Goal: Task Accomplishment & Management: Complete application form

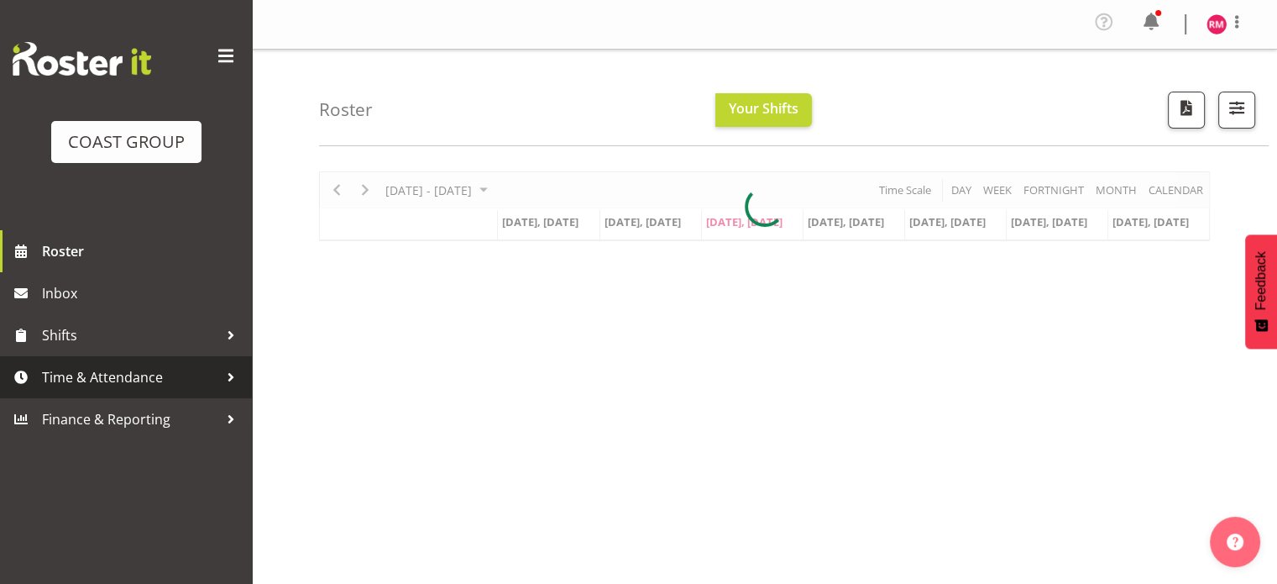
click at [119, 382] on span "Time & Attendance" at bounding box center [130, 377] width 176 height 25
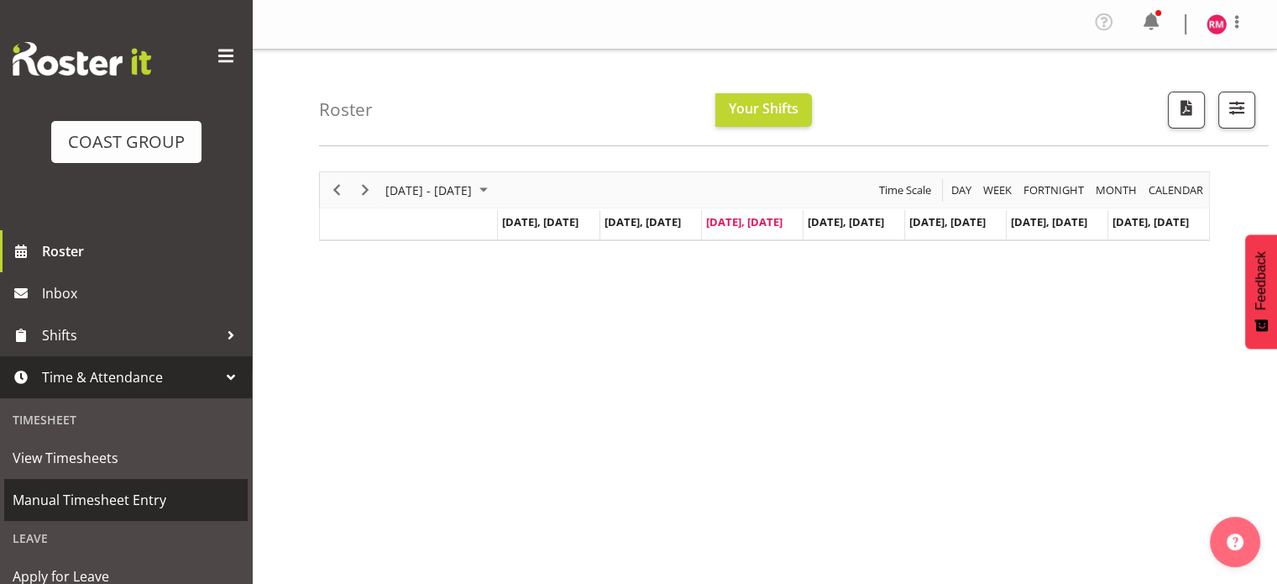
click at [131, 495] on span "Manual Timesheet Entry" at bounding box center [126, 499] width 227 height 25
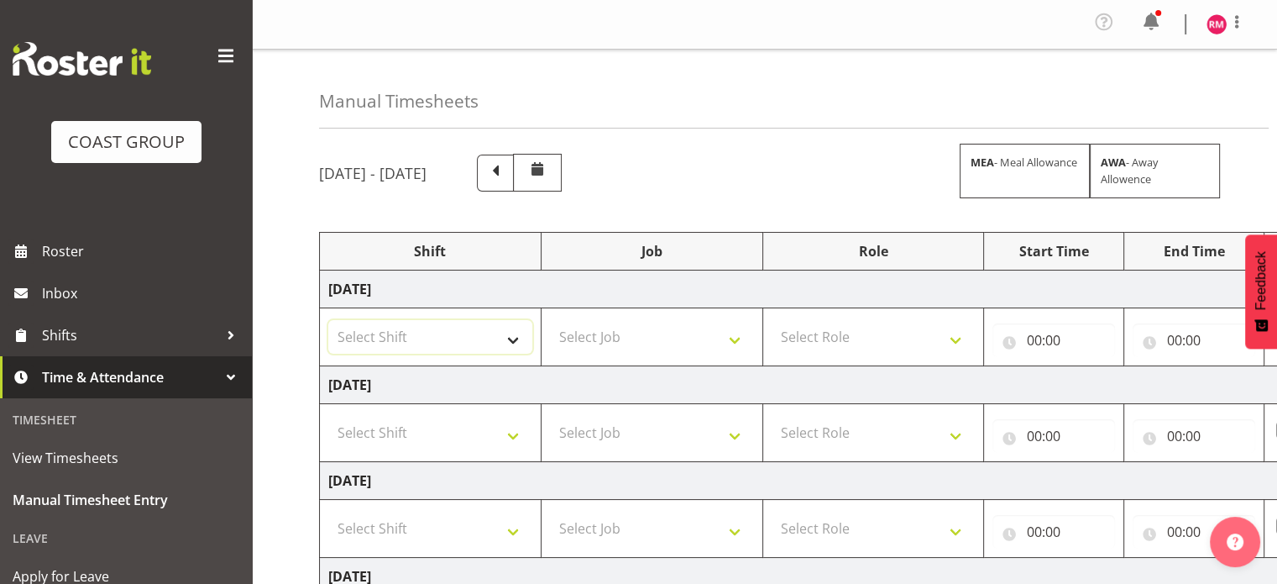
click at [443, 344] on select "Select Shift CHC SIGN ADMIN (LEAVE ALONE, DONT MAKE INACTIVE) DW CHC ARK WORK D…" at bounding box center [430, 337] width 204 height 34
select select "62215"
click at [328, 320] on select "Select Shift CHC SIGN ADMIN (LEAVE ALONE, DONT MAKE INACTIVE) DW CHC ARK WORK D…" at bounding box center [430, 337] width 204 height 34
click at [569, 348] on select "Select Job 1 Carlton Events 1 [PERSON_NAME][GEOGRAPHIC_DATA] 1 [PERSON_NAME][GE…" at bounding box center [652, 337] width 204 height 34
click at [550, 320] on select "Select Job 1 Carlton Events 1 [PERSON_NAME][GEOGRAPHIC_DATA] 1 [PERSON_NAME][GE…" at bounding box center [652, 337] width 204 height 34
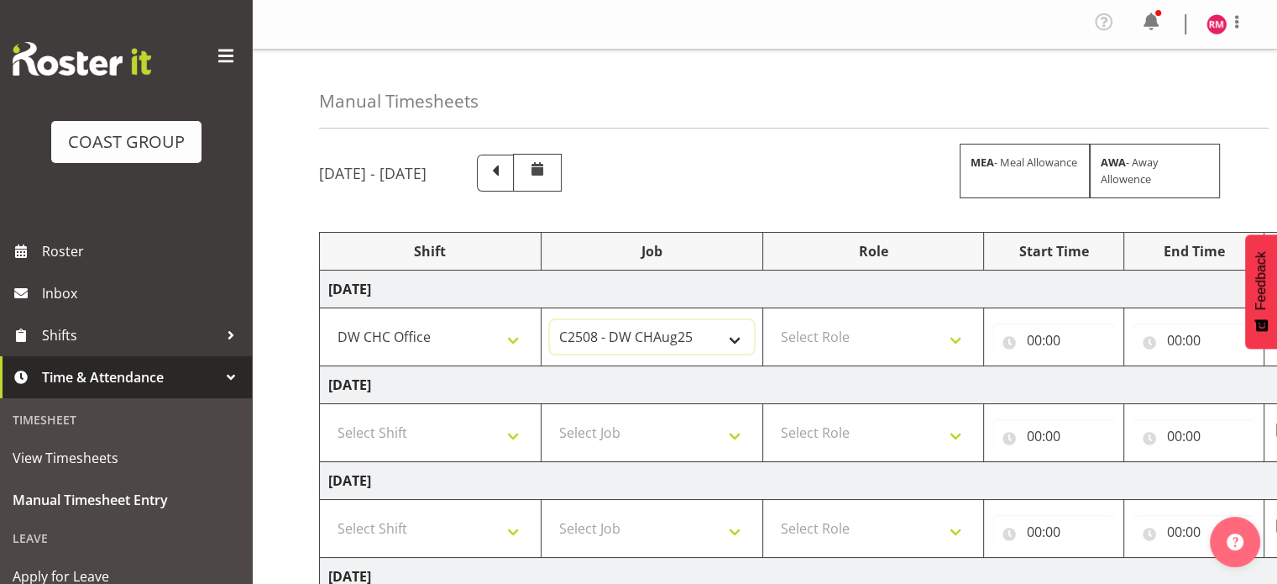
click at [687, 331] on select "1 Carlton Events 1 [PERSON_NAME] 1 [PERSON_NAME][GEOGRAPHIC_DATA] 1 EHS WAREHOU…" at bounding box center [652, 337] width 204 height 34
select select "9465"
click at [550, 320] on select "1 Carlton Events 1 [PERSON_NAME] 1 [PERSON_NAME][GEOGRAPHIC_DATA] 1 EHS WAREHOU…" at bounding box center [652, 337] width 204 height 34
drag, startPoint x: 835, startPoint y: 308, endPoint x: 850, endPoint y: 318, distance: 18.2
click at [840, 312] on td "Select Role INSTALLER DW" at bounding box center [874, 337] width 222 height 58
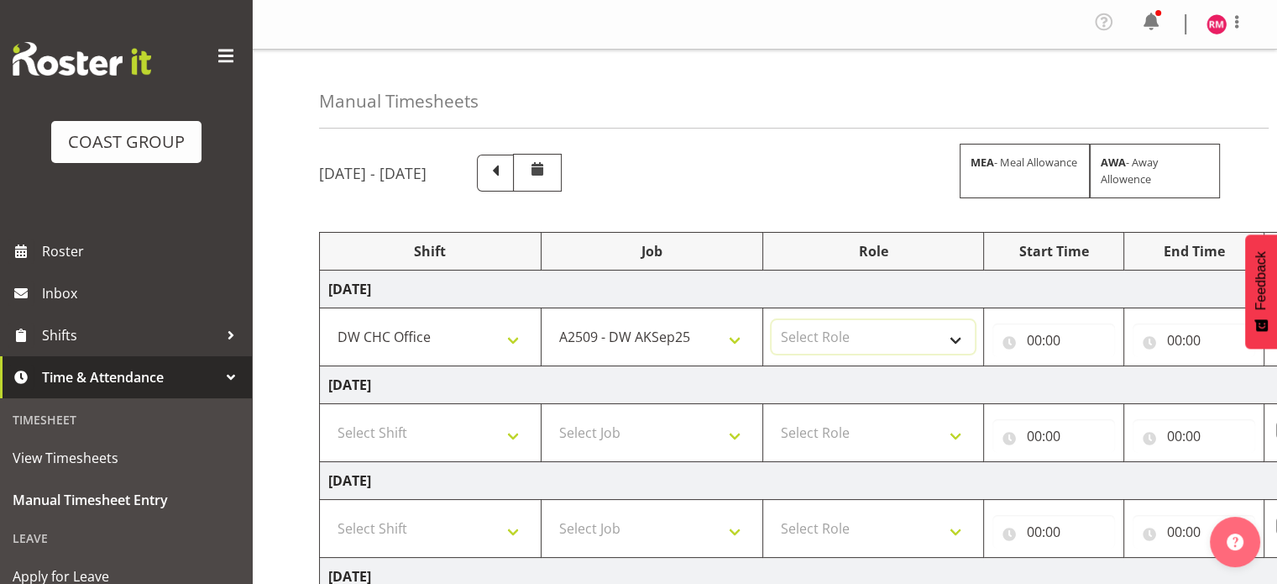
click at [858, 327] on select "Select Role INSTALLER DW" at bounding box center [874, 337] width 204 height 34
select select "219"
click at [772, 320] on select "Select Role INSTALLER DW" at bounding box center [874, 337] width 204 height 34
click at [1062, 335] on input "00:00" at bounding box center [1054, 340] width 123 height 34
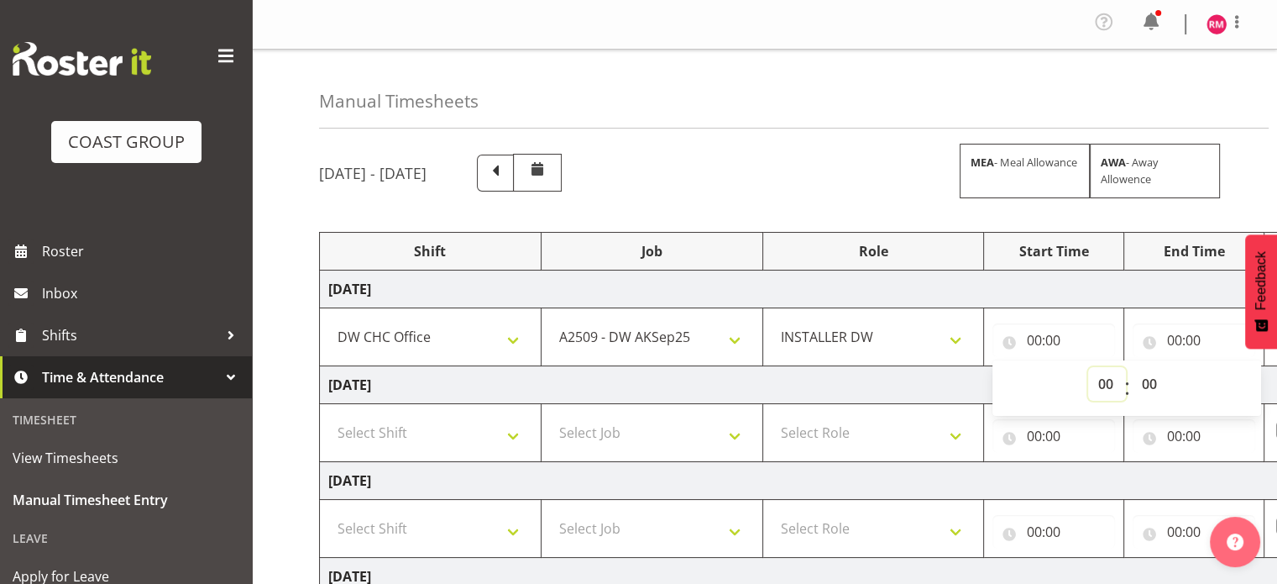
click at [1099, 386] on select "00 01 02 03 04 05 06 07 08 09 10 11 12 13 14 15 16 17 18 19 20 21 22 23" at bounding box center [1108, 384] width 38 height 34
select select "8"
click at [1089, 367] on select "00 01 02 03 04 05 06 07 08 09 10 11 12 13 14 15 16 17 18 19 20 21 22 23" at bounding box center [1108, 384] width 38 height 34
type input "08:00"
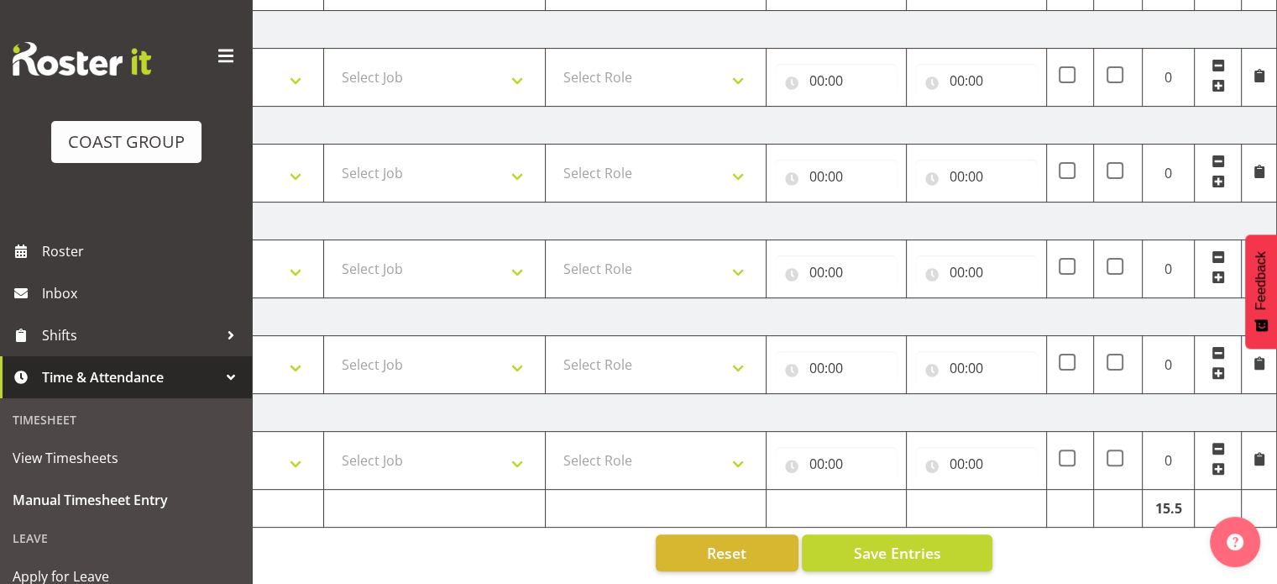
scroll to position [124, 0]
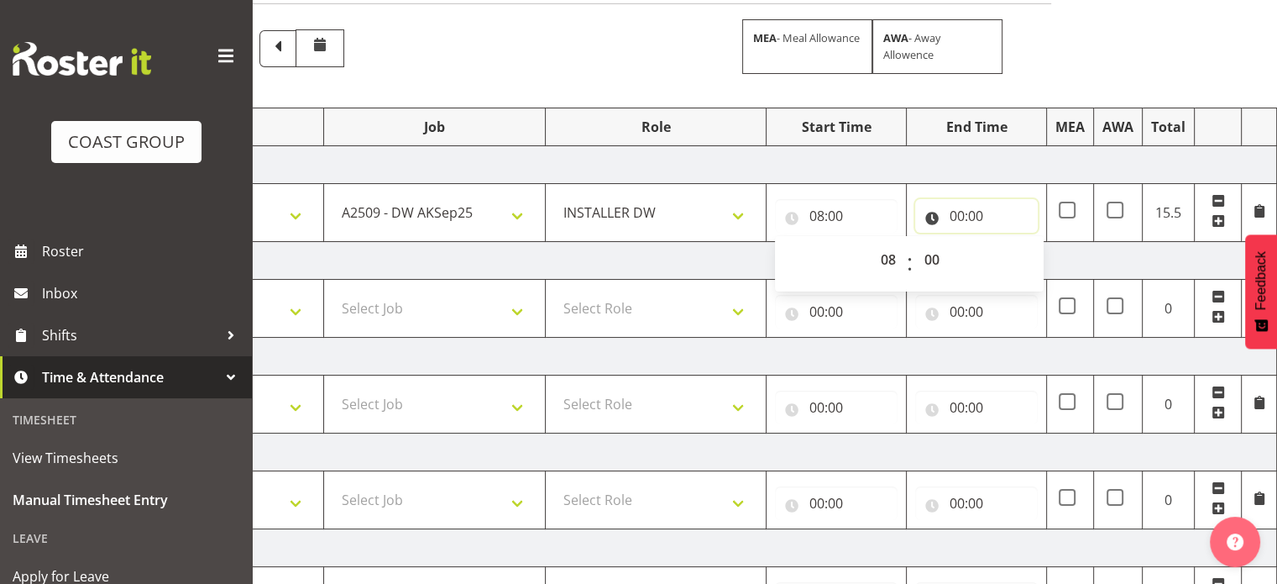
click at [994, 219] on input "00:00" at bounding box center [976, 216] width 123 height 34
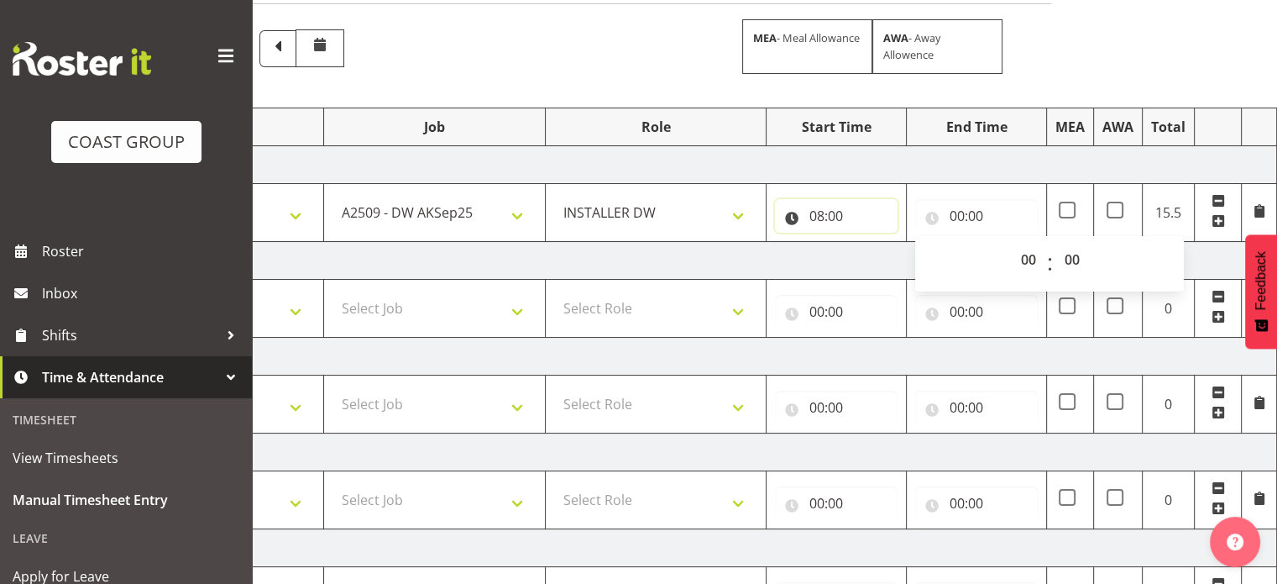
click at [849, 224] on input "08:00" at bounding box center [836, 216] width 123 height 34
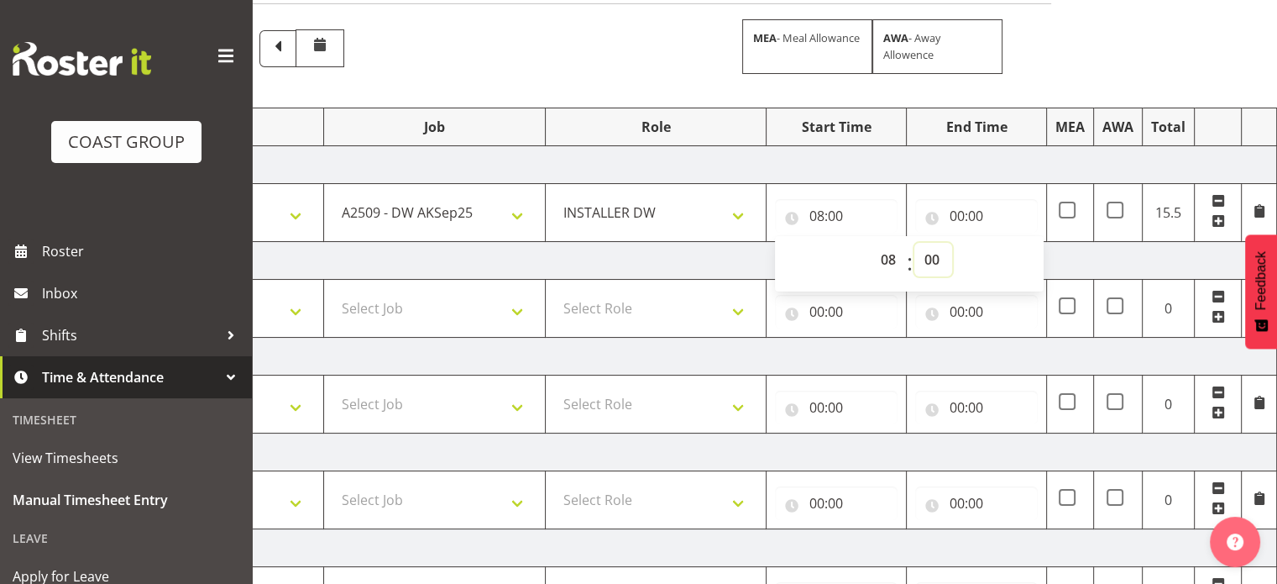
click at [935, 265] on select "00 01 02 03 04 05 06 07 08 09 10 11 12 13 14 15 16 17 18 19 20 21 22 23 24 25 2…" at bounding box center [934, 260] width 38 height 34
select select "15"
click at [915, 243] on select "00 01 02 03 04 05 06 07 08 09 10 11 12 13 14 15 16 17 18 19 20 21 22 23 24 25 2…" at bounding box center [934, 260] width 38 height 34
type input "08:15"
click at [967, 208] on input "00:00" at bounding box center [976, 216] width 123 height 34
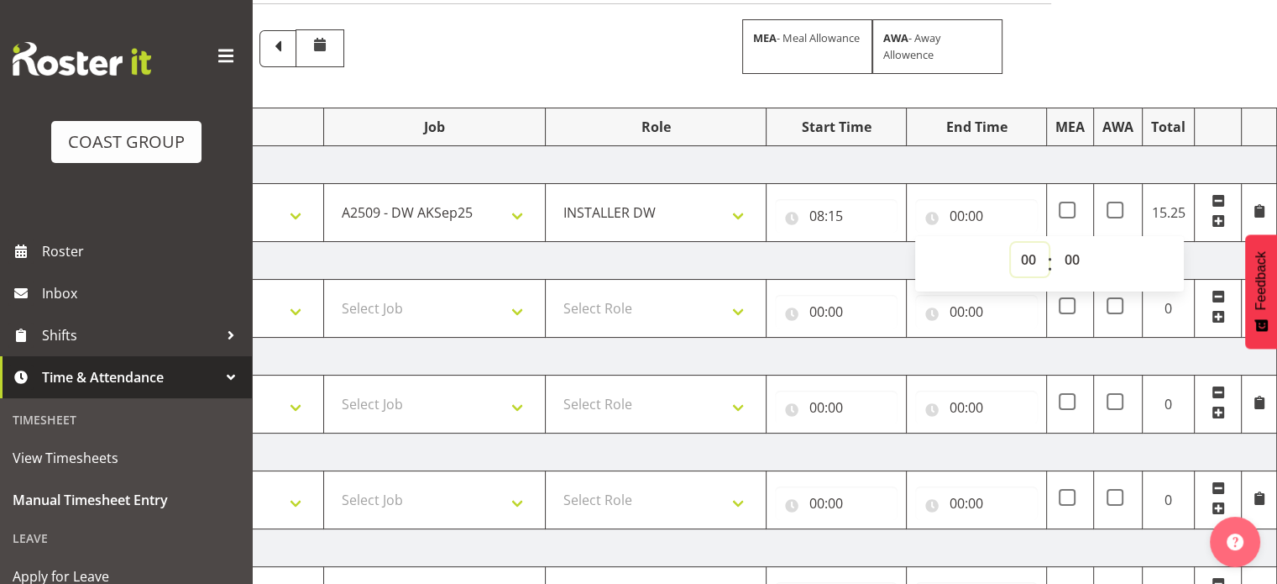
click at [1022, 256] on select "00 01 02 03 04 05 06 07 08 09 10 11 12 13 14 15 16 17 18 19 20 21 22 23" at bounding box center [1030, 260] width 38 height 34
select select "18"
click at [1011, 243] on select "00 01 02 03 04 05 06 07 08 09 10 11 12 13 14 15 16 17 18 19 20 21 22 23" at bounding box center [1030, 260] width 38 height 34
type input "18:00"
click at [978, 165] on td "[DATE]" at bounding box center [689, 165] width 1175 height 38
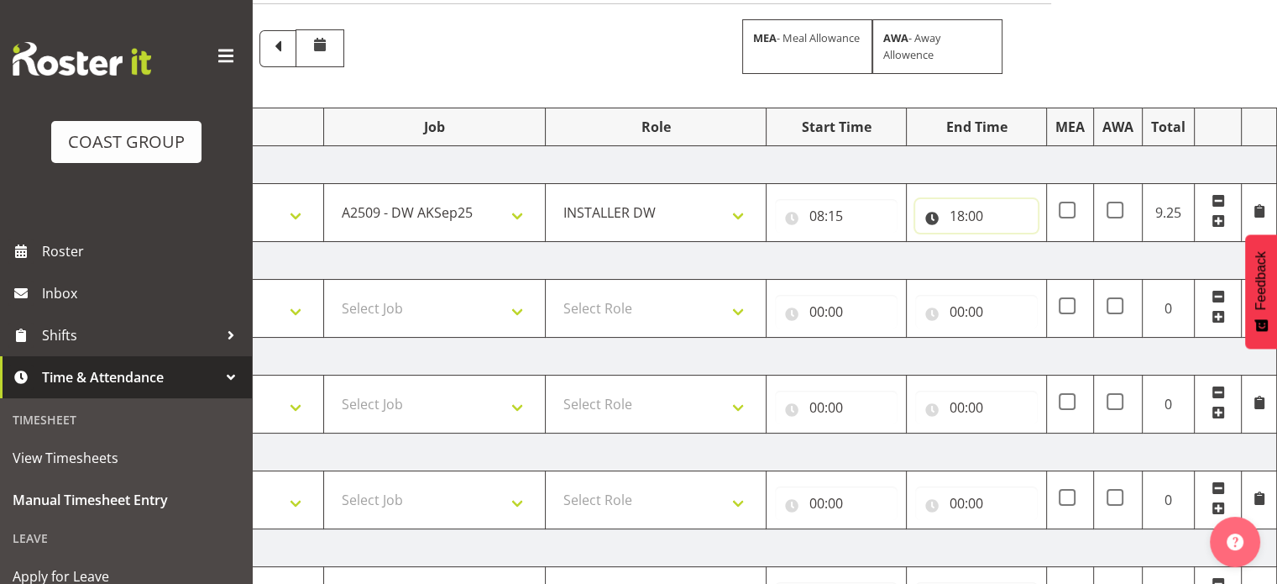
click at [984, 210] on input "18:00" at bounding box center [976, 216] width 123 height 34
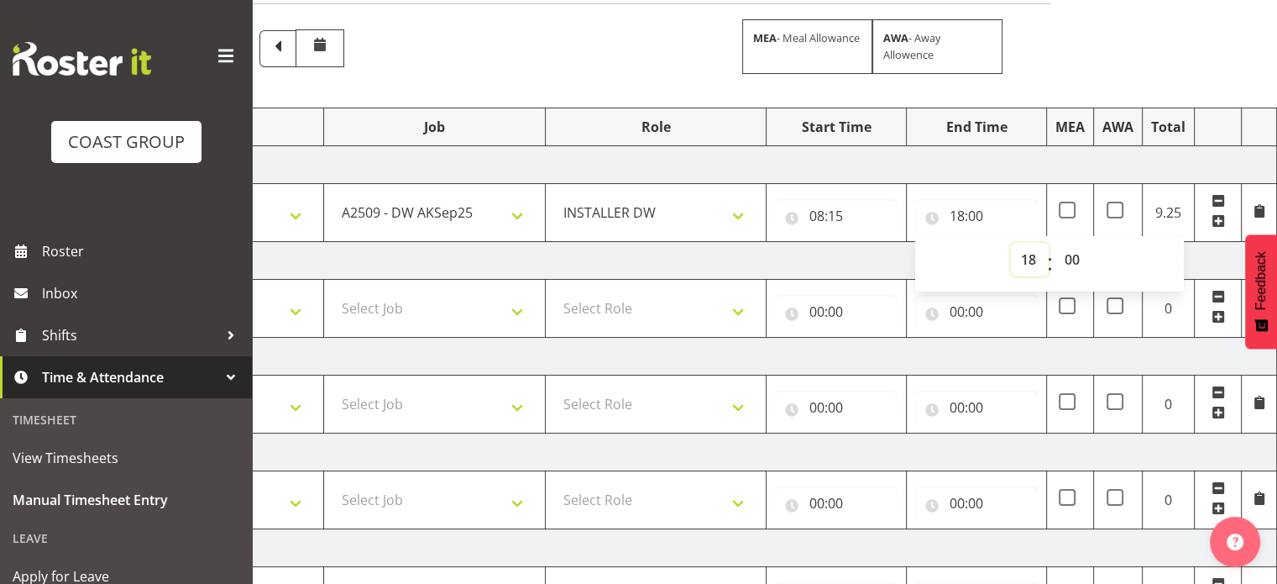
click at [1027, 254] on select "00 01 02 03 04 05 06 07 08 09 10 11 12 13 14 15 16 17 18 19 20 21 22 23" at bounding box center [1030, 260] width 38 height 34
select select "17"
click at [1011, 243] on select "00 01 02 03 04 05 06 07 08 09 10 11 12 13 14 15 16 17 18 19 20 21 22 23" at bounding box center [1030, 260] width 38 height 34
type input "17:00"
click at [813, 174] on td "[DATE]" at bounding box center [689, 165] width 1175 height 38
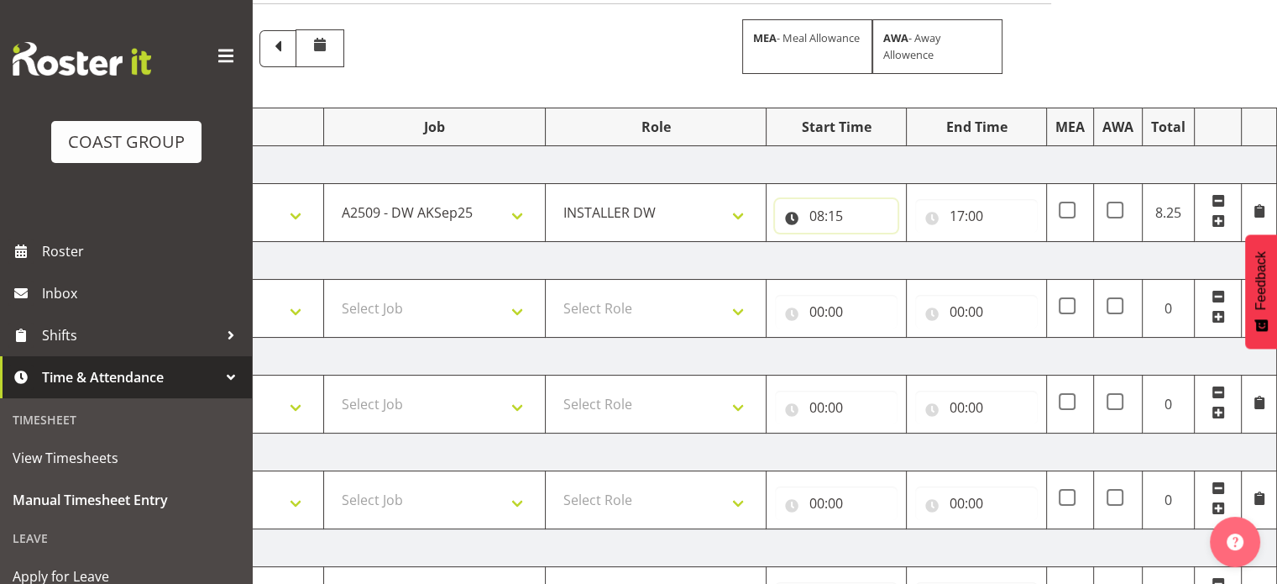
click at [832, 212] on input "08:15" at bounding box center [836, 216] width 123 height 34
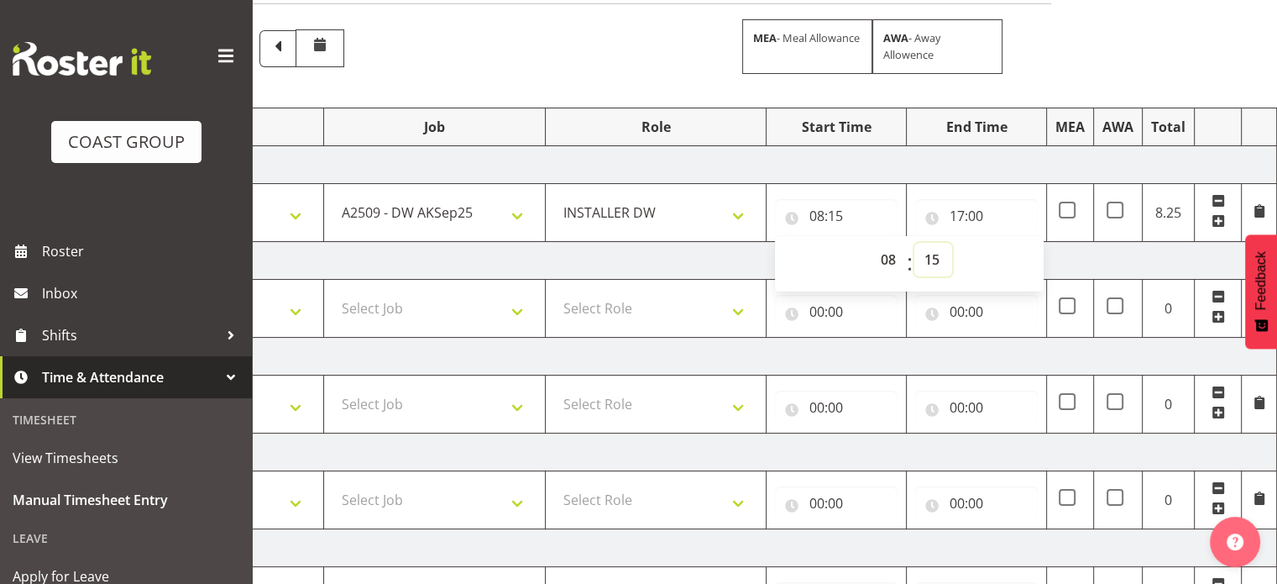
click at [934, 258] on select "00 01 02 03 04 05 06 07 08 09 10 11 12 13 14 15 16 17 18 19 20 21 22 23 24 25 2…" at bounding box center [934, 260] width 38 height 34
click at [915, 243] on select "00 01 02 03 04 05 06 07 08 09 10 11 12 13 14 15 16 17 18 19 20 21 22 23 24 25 2…" at bounding box center [934, 260] width 38 height 34
click at [968, 169] on td "[DATE]" at bounding box center [689, 165] width 1175 height 38
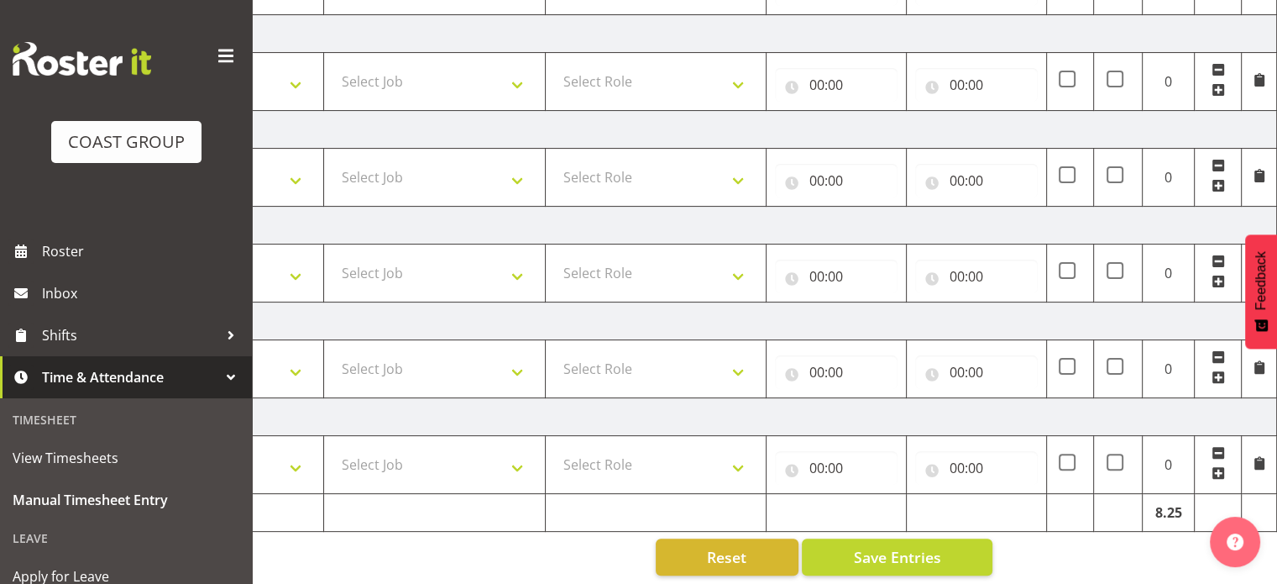
scroll to position [460, 0]
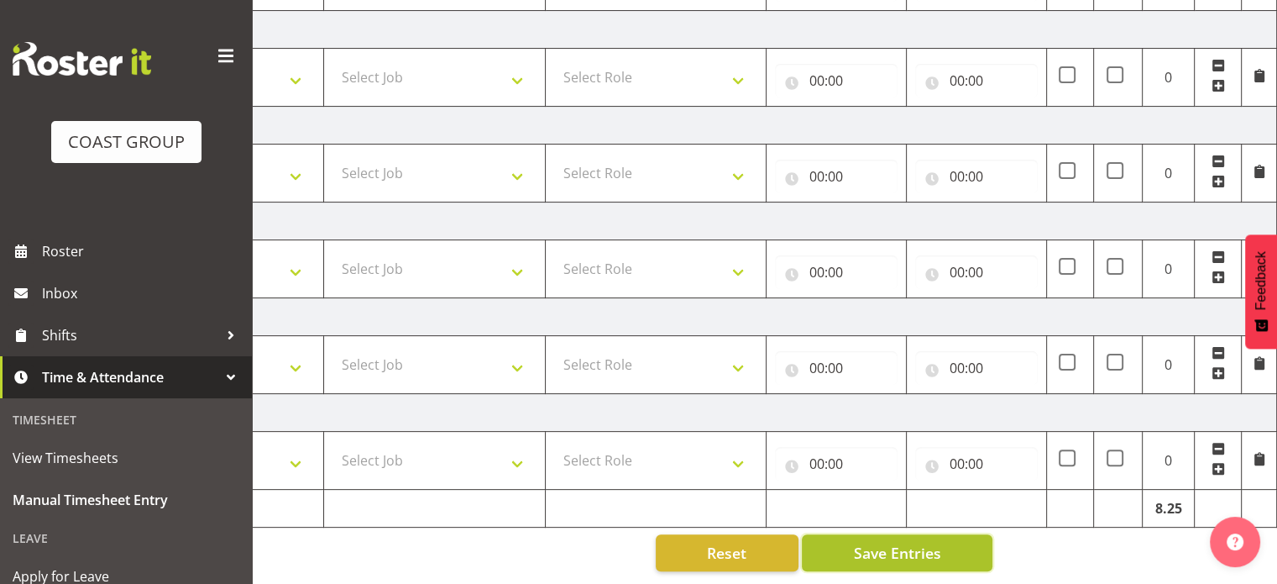
click at [909, 542] on span "Save Entries" at bounding box center [896, 553] width 87 height 22
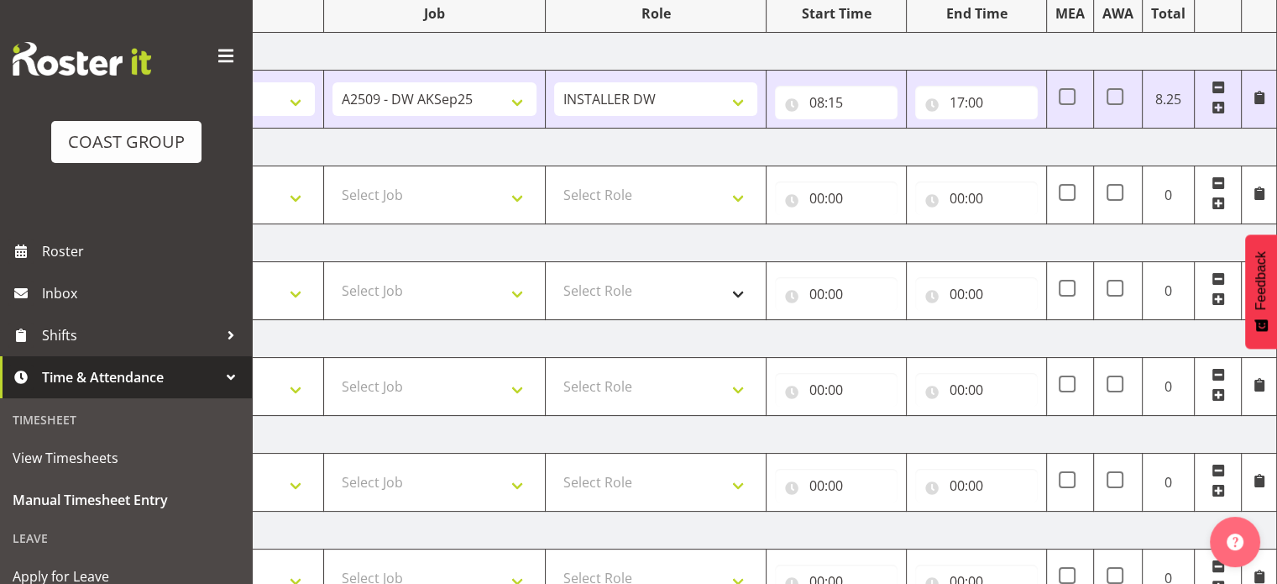
scroll to position [208, 0]
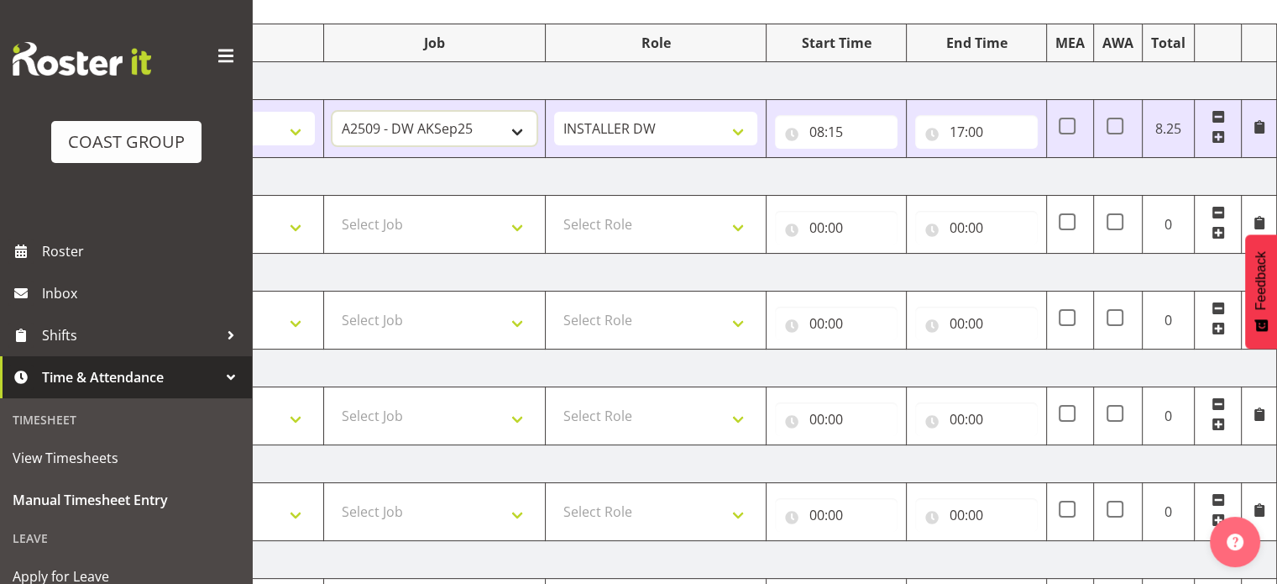
click at [482, 117] on select "1 Carlton Events 1 [PERSON_NAME] 1 [PERSON_NAME][GEOGRAPHIC_DATA] 1 EHS WAREHOU…" at bounding box center [435, 129] width 204 height 34
select select "9477"
click at [333, 112] on select "1 Carlton Events 1 [PERSON_NAME] 1 [PERSON_NAME][GEOGRAPHIC_DATA] 1 EHS WAREHOU…" at bounding box center [435, 129] width 204 height 34
drag, startPoint x: 521, startPoint y: 171, endPoint x: 536, endPoint y: 176, distance: 16.2
click at [520, 171] on td "[DATE]" at bounding box center [689, 177] width 1175 height 38
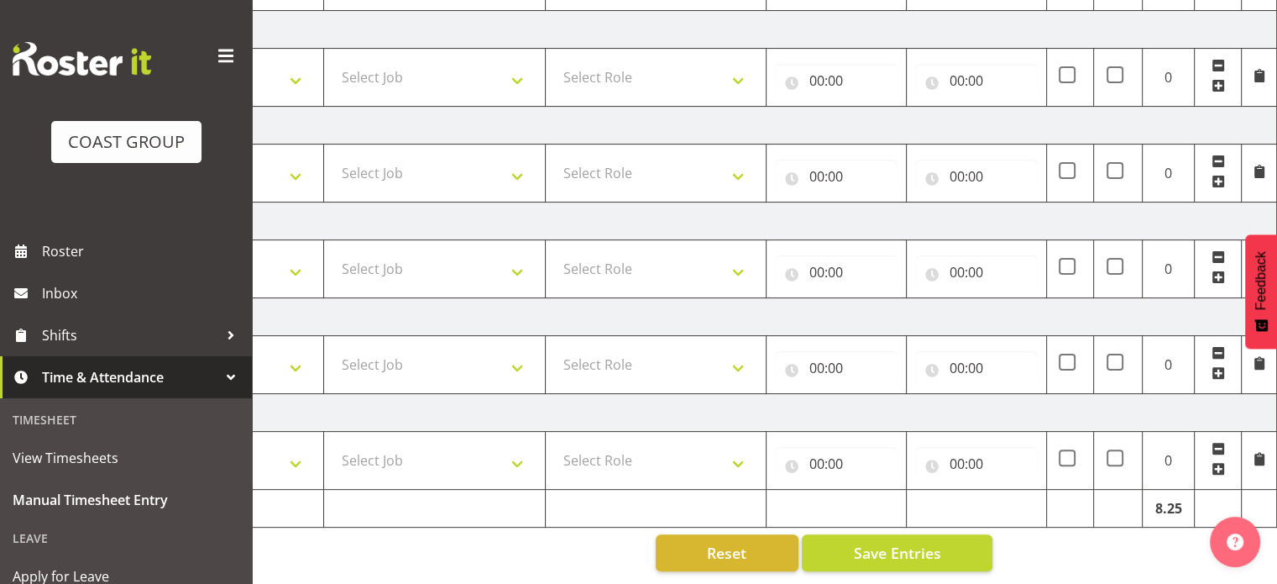
scroll to position [0, 0]
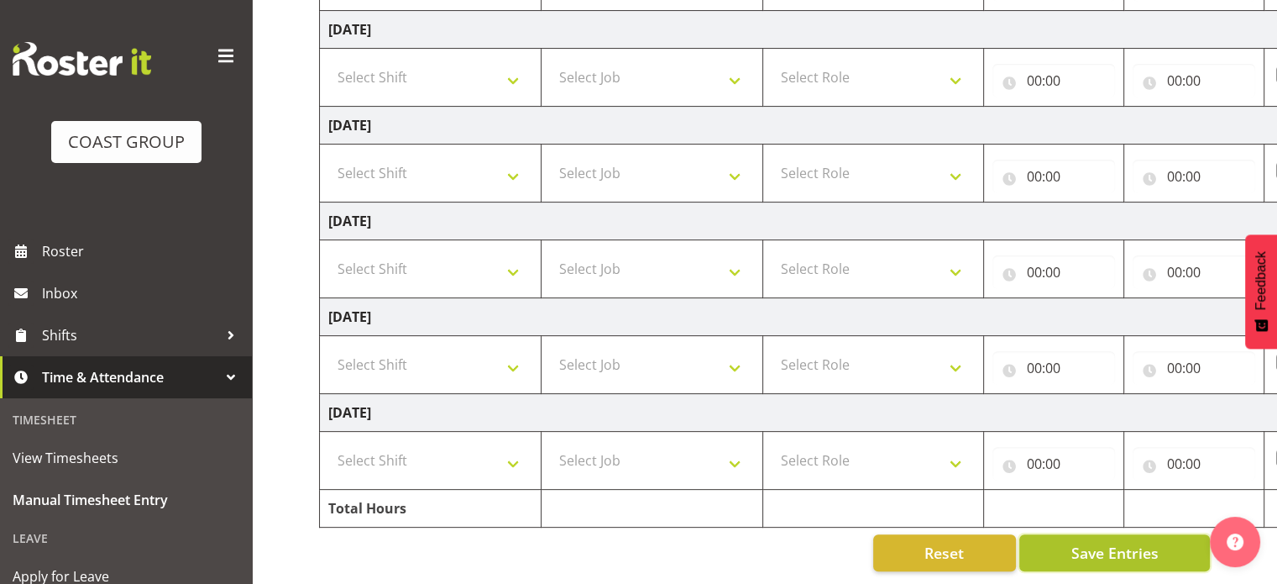
click at [1137, 547] on span "Save Entries" at bounding box center [1114, 553] width 87 height 22
